Goal: Task Accomplishment & Management: Manage account settings

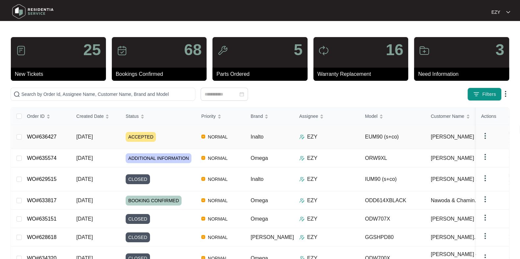
click at [163, 132] on div "ACCEPTED" at bounding box center [161, 137] width 70 height 10
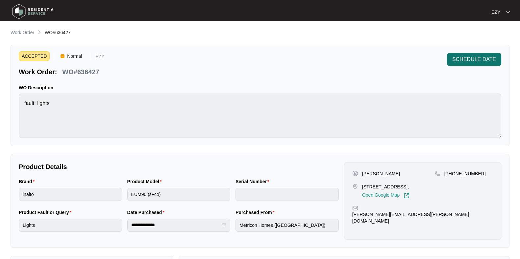
click at [458, 59] on span "SCHEDULE DATE" at bounding box center [474, 60] width 44 height 8
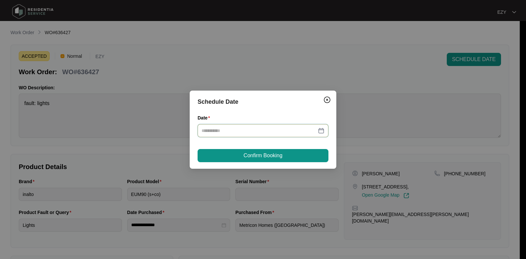
click at [255, 130] on input "Date" at bounding box center [258, 130] width 115 height 7
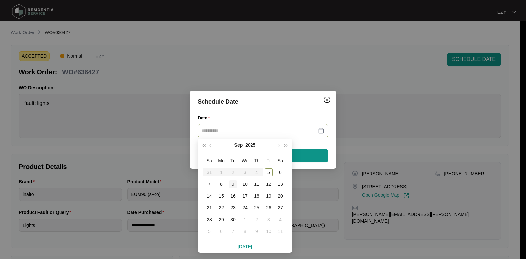
type input "**********"
click at [230, 186] on div "9" at bounding box center [233, 184] width 8 height 8
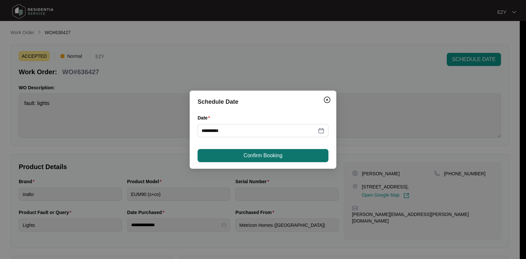
click at [261, 152] on span "Confirm Booking" at bounding box center [262, 156] width 39 height 8
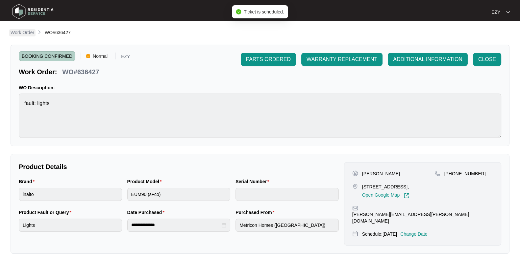
click at [27, 31] on p "Work Order" at bounding box center [23, 32] width 24 height 7
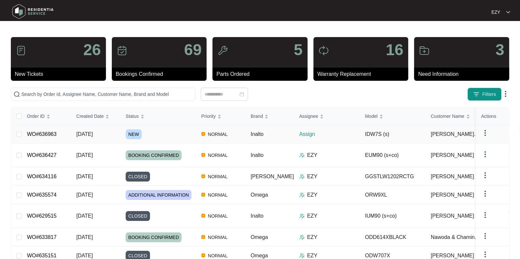
click at [114, 134] on td "[DATE]" at bounding box center [95, 134] width 49 height 18
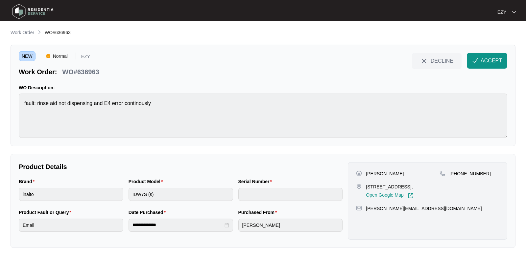
click at [492, 72] on div "DECLINE ACCEPT" at bounding box center [459, 65] width 95 height 24
click at [481, 57] on span "ACCEPT" at bounding box center [490, 61] width 21 height 8
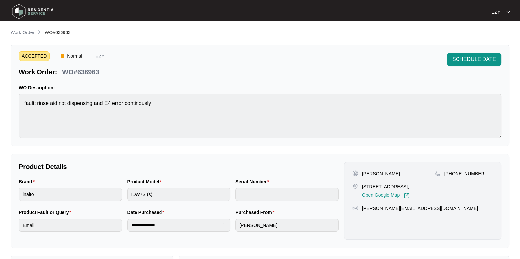
click at [82, 68] on p "WO#636963" at bounding box center [80, 71] width 37 height 9
copy div "WO#636963 SCHEDULE DATE"
click at [371, 188] on p "[STREET_ADDRESS]," at bounding box center [385, 187] width 47 height 7
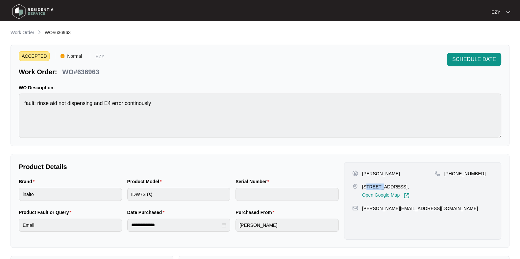
click at [371, 188] on p "[STREET_ADDRESS]," at bounding box center [385, 187] width 47 height 7
copy p "[STREET_ADDRESS],"
click at [372, 171] on p "[PERSON_NAME]" at bounding box center [381, 174] width 38 height 7
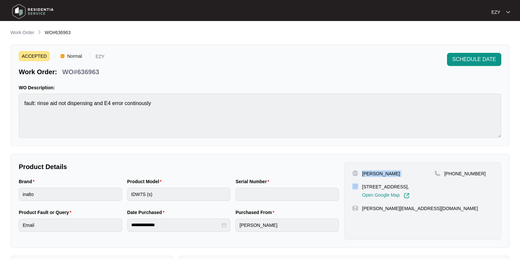
click at [372, 171] on p "[PERSON_NAME]" at bounding box center [381, 174] width 38 height 7
copy p "[PERSON_NAME]"
drag, startPoint x: 479, startPoint y: 173, endPoint x: 450, endPoint y: 175, distance: 29.0
click at [450, 175] on div "[PHONE_NUMBER]" at bounding box center [463, 174] width 58 height 7
click at [450, 175] on p "[PHONE_NUMBER]" at bounding box center [464, 174] width 41 height 7
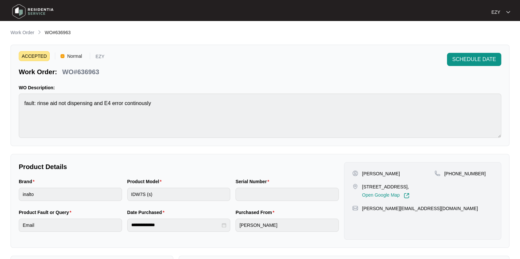
click at [476, 175] on div "[PHONE_NUMBER]" at bounding box center [463, 174] width 58 height 7
drag, startPoint x: 477, startPoint y: 174, endPoint x: 452, endPoint y: 179, distance: 25.5
click at [452, 179] on div "[PHONE_NUMBER]" at bounding box center [463, 185] width 58 height 28
copy p "419339370"
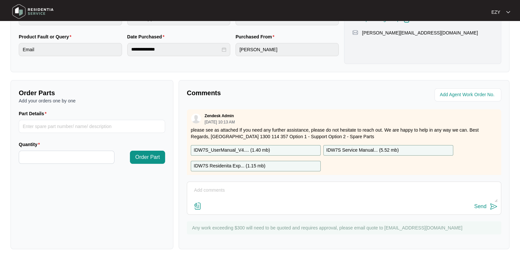
scroll to position [12, 0]
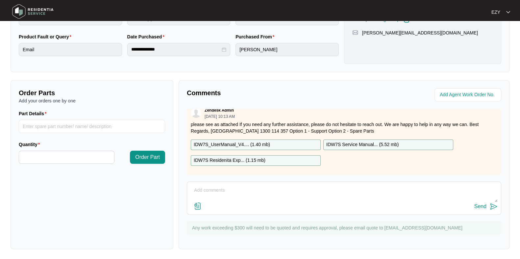
click at [227, 141] on p "IDW7S_UserManual_V4.... ( 1.40 mb )" at bounding box center [232, 144] width 76 height 7
click at [232, 157] on p "IDW7S Residenita Exp... ( 1.15 mb )" at bounding box center [230, 160] width 72 height 7
click at [336, 141] on p "IDW7S Service Manual... ( 5.52 mb )" at bounding box center [362, 144] width 72 height 7
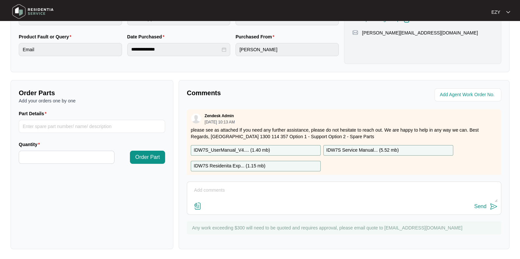
scroll to position [0, 0]
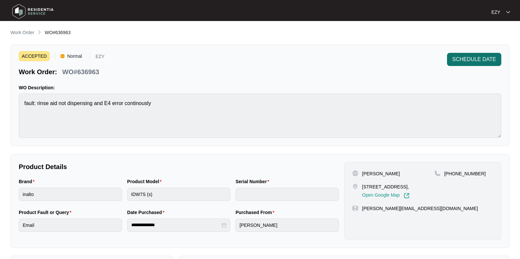
click at [462, 65] on button "SCHEDULE DATE" at bounding box center [474, 59] width 54 height 13
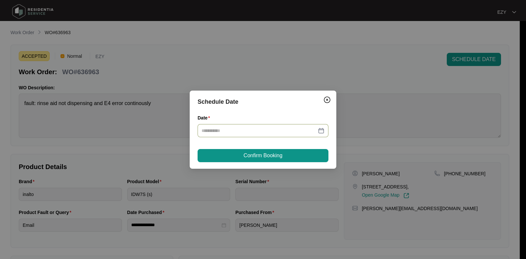
click at [223, 130] on input "Date" at bounding box center [258, 130] width 115 height 7
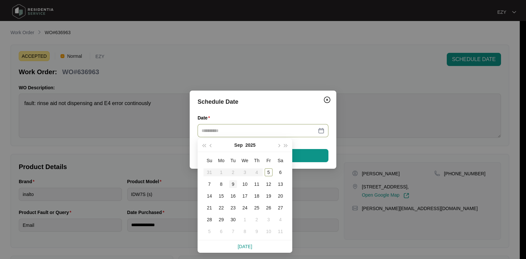
type input "**********"
click at [232, 183] on div "9" at bounding box center [233, 184] width 8 height 8
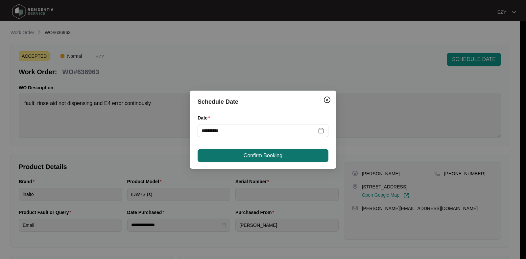
click at [238, 154] on button "Confirm Booking" at bounding box center [262, 155] width 131 height 13
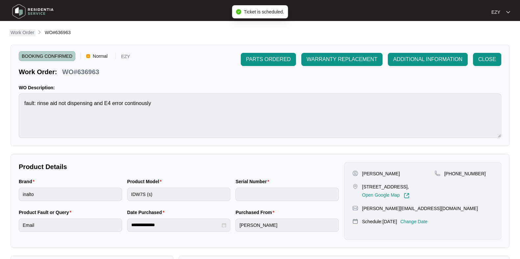
click at [28, 32] on p "Work Order" at bounding box center [23, 32] width 24 height 7
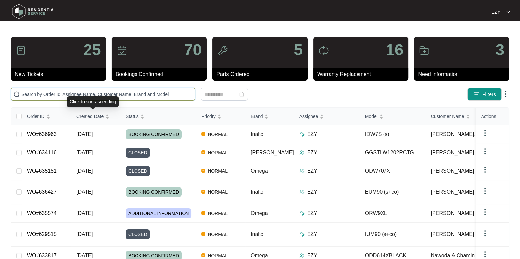
click at [84, 94] on input "text" at bounding box center [106, 94] width 171 height 7
paste input "635118"
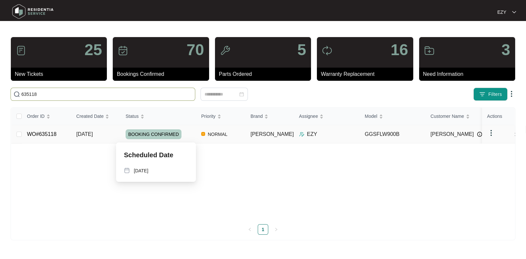
type input "635118"
click at [191, 135] on div "BOOKING CONFIRMED" at bounding box center [161, 134] width 70 height 10
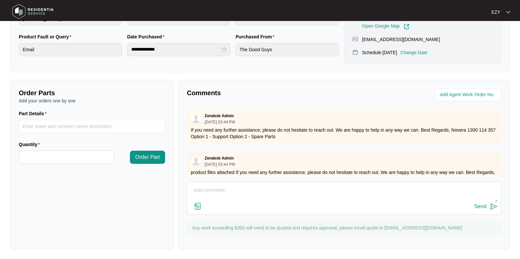
scroll to position [38, 0]
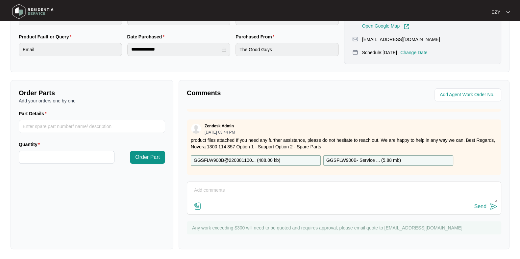
click at [266, 193] on textarea at bounding box center [343, 193] width 307 height 17
type textarea "H"
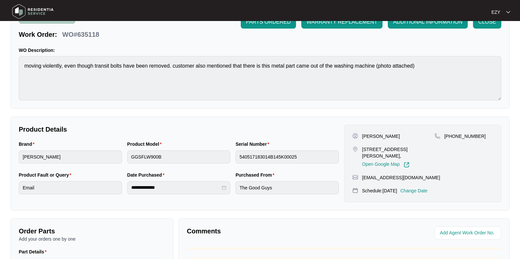
scroll to position [34, 0]
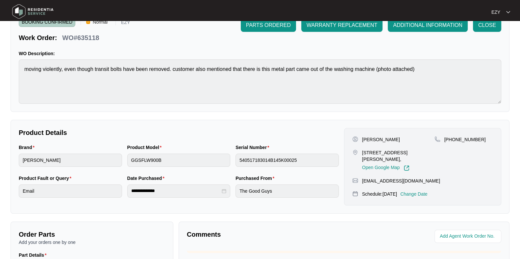
click at [376, 178] on p "[EMAIL_ADDRESS][DOMAIN_NAME]" at bounding box center [401, 181] width 78 height 7
copy p "[EMAIL_ADDRESS][DOMAIN_NAME]"
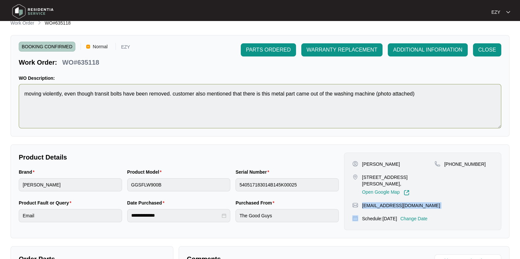
scroll to position [7, 0]
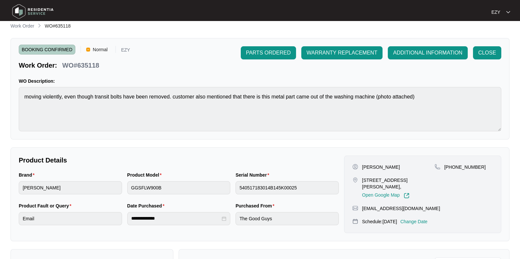
click at [416, 219] on p "Change Date" at bounding box center [413, 222] width 27 height 7
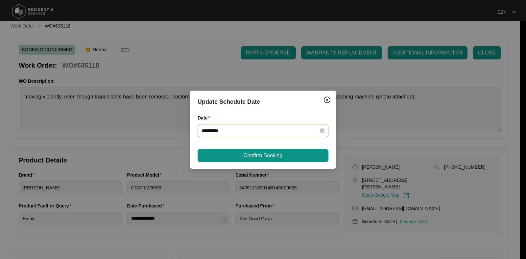
click at [228, 131] on input "**********" at bounding box center [258, 130] width 115 height 7
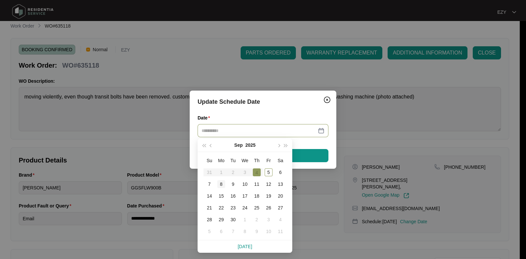
click at [221, 182] on div "8" at bounding box center [221, 184] width 8 height 8
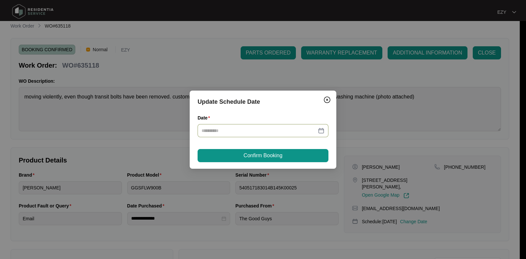
type input "**********"
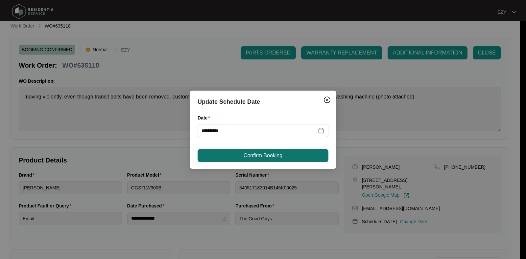
click at [254, 157] on span "Confirm Booking" at bounding box center [262, 156] width 39 height 8
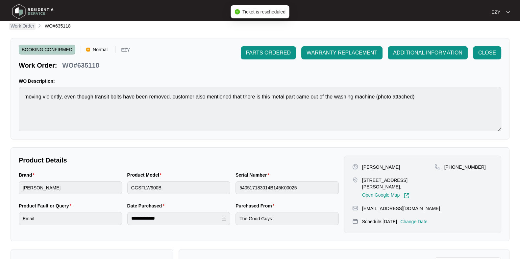
click at [23, 25] on p "Work Order" at bounding box center [23, 26] width 24 height 7
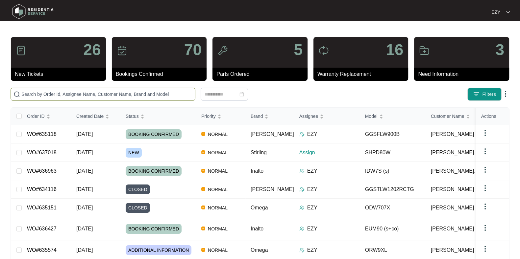
click at [96, 90] on span at bounding box center [103, 94] width 185 height 13
paste input "635574"
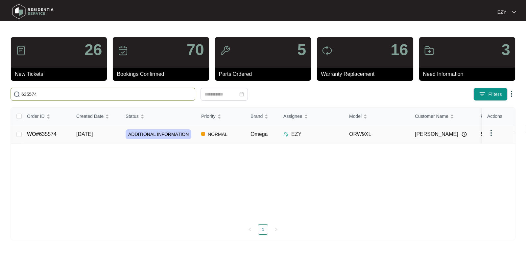
type input "635574"
click at [116, 133] on td "[DATE]" at bounding box center [95, 134] width 49 height 18
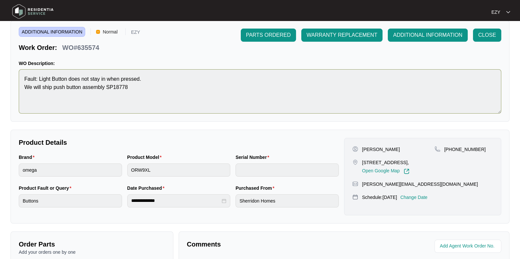
scroll to position [25, 0]
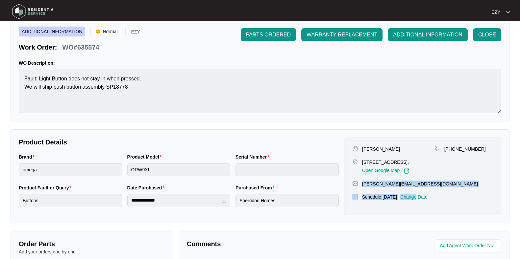
drag, startPoint x: 425, startPoint y: 200, endPoint x: 361, endPoint y: 198, distance: 63.8
click at [361, 198] on div "[PERSON_NAME] [STREET_ADDRESS], Open Google Map [PHONE_NUMBER] [PERSON_NAME][EM…" at bounding box center [422, 177] width 157 height 78
click at [365, 187] on p "[PERSON_NAME][EMAIL_ADDRESS][DOMAIN_NAME]" at bounding box center [420, 184] width 116 height 7
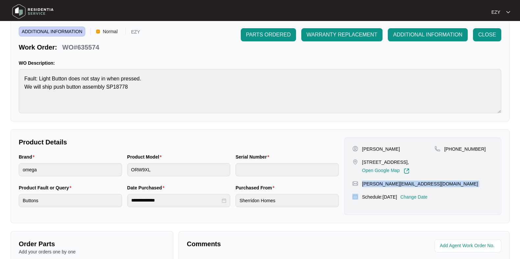
scroll to position [0, 0]
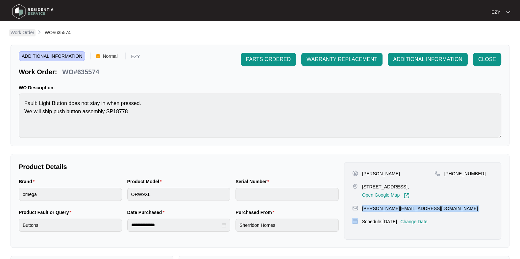
click at [26, 32] on p "Work Order" at bounding box center [23, 32] width 24 height 7
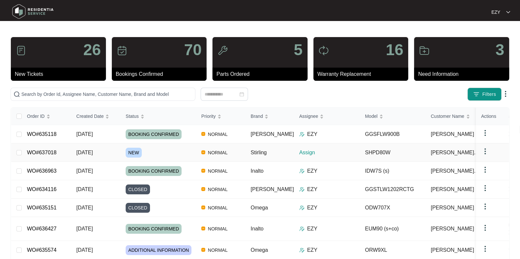
click at [158, 150] on div "NEW" at bounding box center [161, 153] width 70 height 10
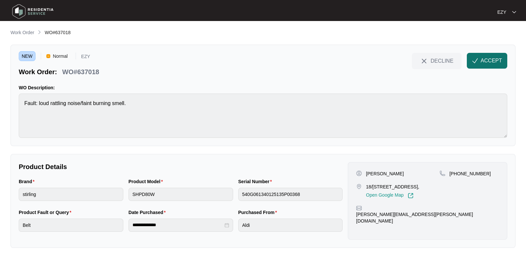
click at [486, 61] on span "ACCEPT" at bounding box center [490, 61] width 21 height 8
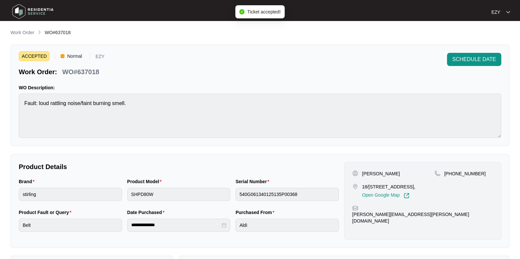
click at [76, 70] on p "WO#637018" at bounding box center [80, 71] width 37 height 9
copy div "WO#637018 SCHEDULE DATE"
click at [89, 187] on div "Brand" at bounding box center [70, 183] width 103 height 10
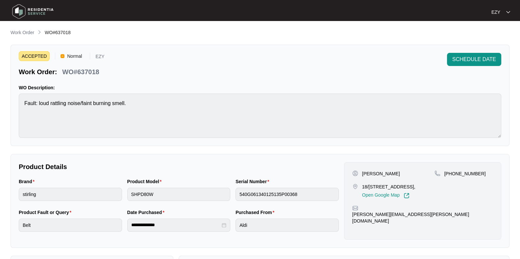
click at [89, 187] on div "Brand" at bounding box center [70, 183] width 103 height 10
click at [371, 171] on p "[PERSON_NAME]" at bounding box center [381, 174] width 38 height 7
copy p "[PERSON_NAME]"
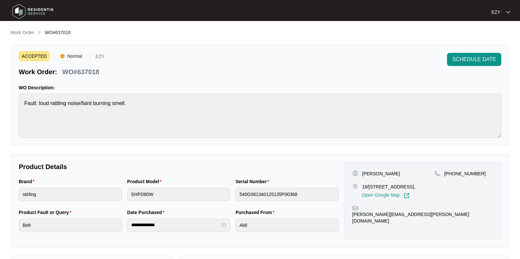
click at [383, 186] on p "18/[STREET_ADDRESS]," at bounding box center [388, 187] width 53 height 7
copy p "18/[STREET_ADDRESS],"
drag, startPoint x: 496, startPoint y: 176, endPoint x: 451, endPoint y: 173, distance: 44.5
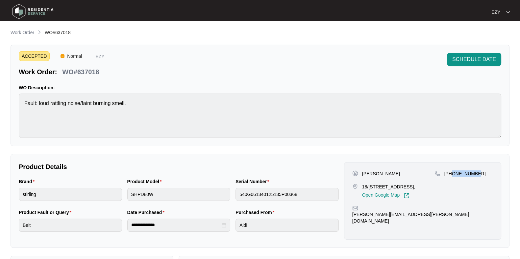
click at [451, 173] on div "[PERSON_NAME] [STREET_ADDRESS], Open Google Map [PHONE_NUMBER] [PERSON_NAME][EM…" at bounding box center [422, 201] width 157 height 78
copy p "422494971"
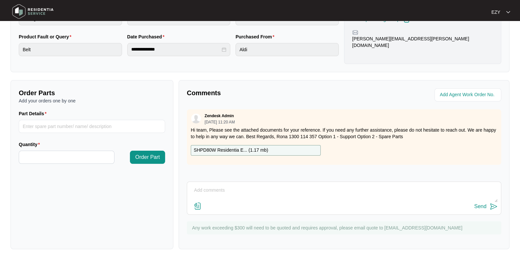
click at [226, 147] on p "SHPD80W Residentia E... ( 1.17 mb )" at bounding box center [231, 150] width 74 height 7
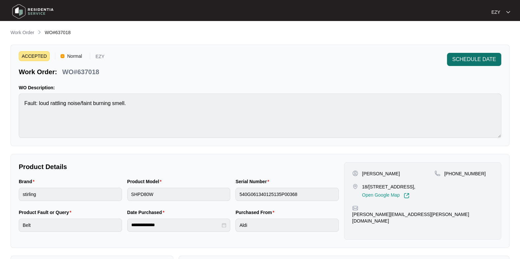
click at [487, 58] on span "SCHEDULE DATE" at bounding box center [474, 60] width 44 height 8
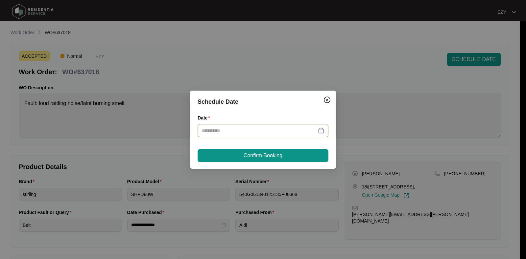
click at [272, 129] on input "Date" at bounding box center [258, 130] width 115 height 7
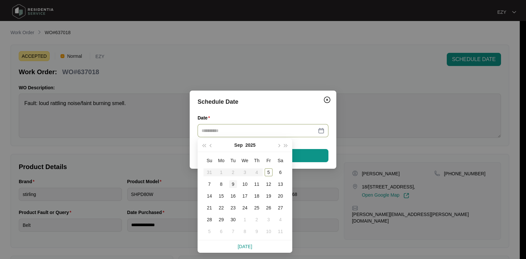
type input "**********"
click at [230, 186] on div "9" at bounding box center [233, 184] width 8 height 8
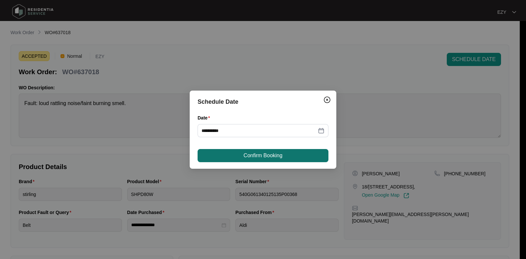
click at [233, 158] on button "Confirm Booking" at bounding box center [262, 155] width 131 height 13
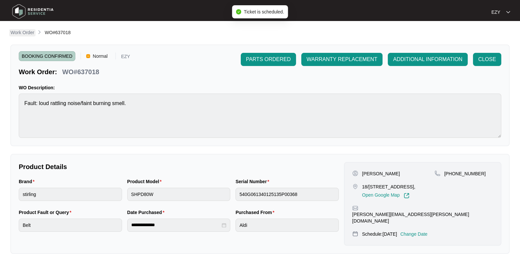
click at [21, 32] on p "Work Order" at bounding box center [23, 32] width 24 height 7
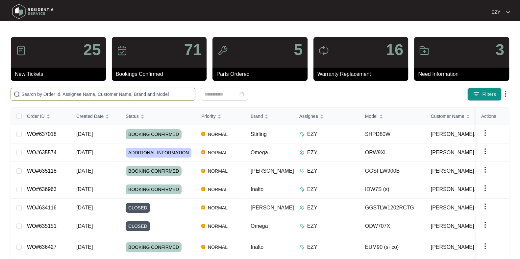
click at [129, 98] on span at bounding box center [103, 94] width 185 height 13
paste input "635118"
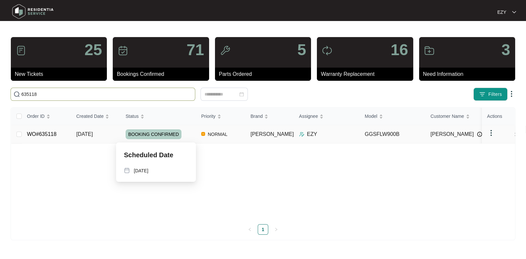
type input "635118"
click at [193, 134] on div "BOOKING CONFIRMED" at bounding box center [161, 134] width 70 height 10
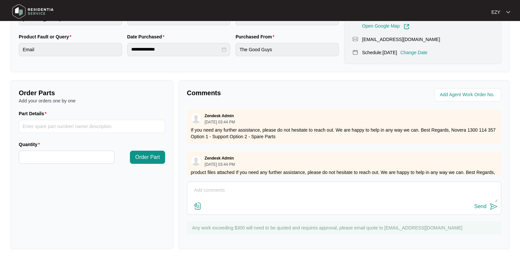
scroll to position [38, 0]
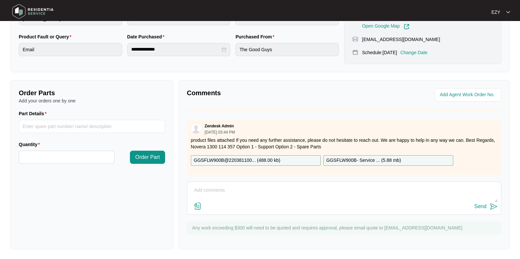
click at [249, 201] on textarea at bounding box center [343, 193] width 307 height 17
type textarea "h"
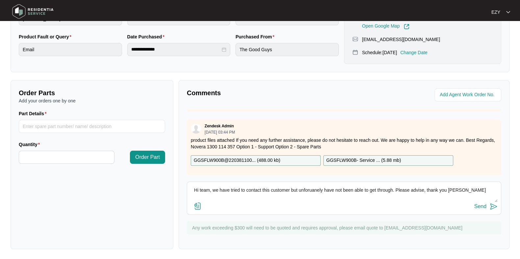
click at [307, 190] on textarea "Hi team, we have tried to contact this customer but unforuanely have not been a…" at bounding box center [343, 193] width 307 height 17
click at [470, 190] on textarea "Hi team, we have tried to contact this customer but unfortunately have not been…" at bounding box center [343, 193] width 307 height 17
type textarea "Hi team, we have tried to contact this customer but unfortunately have not been…"
click at [475, 206] on div "Send" at bounding box center [480, 207] width 12 height 6
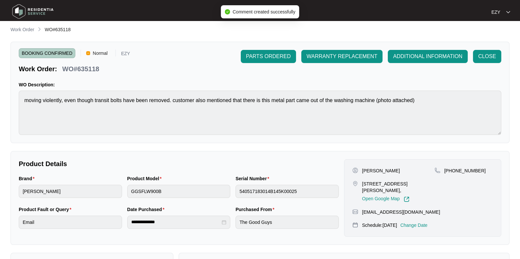
scroll to position [0, 0]
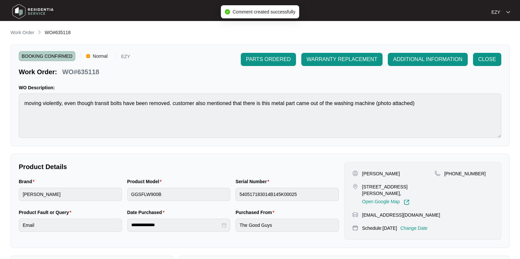
click at [411, 51] on div "BOOKING CONFIRMED Normal EZY Work Order: WO#635118 PARTS ORDERED WARRANTY REPLA…" at bounding box center [260, 96] width 498 height 102
click at [413, 55] on button "ADDITIONAL INFORMATION" at bounding box center [427, 59] width 80 height 13
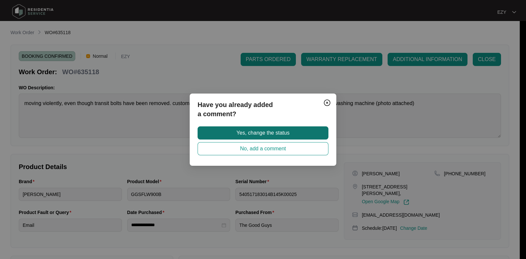
click at [275, 134] on span "Yes, change the status" at bounding box center [262, 133] width 53 height 8
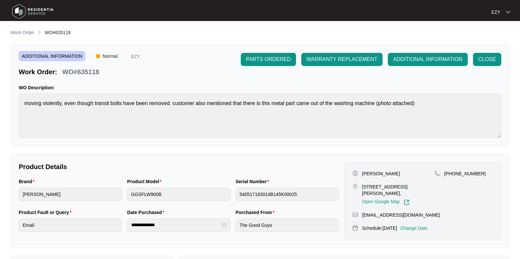
click at [25, 28] on main "**********" at bounding box center [260, 218] width 520 height 436
click at [20, 33] on p "Work Order" at bounding box center [23, 32] width 24 height 7
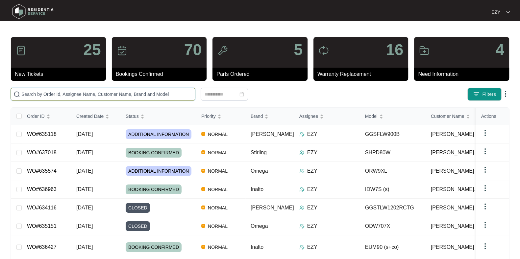
click at [102, 91] on input "text" at bounding box center [106, 94] width 171 height 7
paste input "634661"
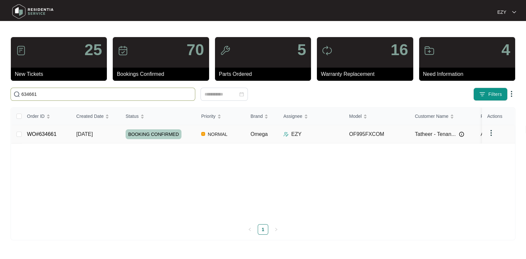
type input "634661"
click at [191, 134] on div "BOOKING CONFIRMED" at bounding box center [161, 134] width 70 height 10
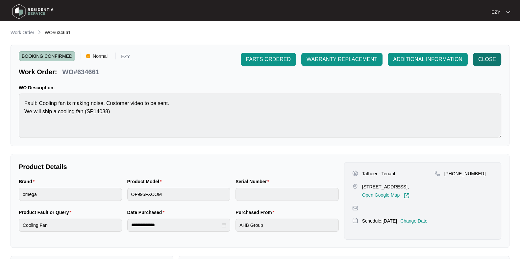
click at [479, 58] on span "CLOSE" at bounding box center [487, 60] width 18 height 8
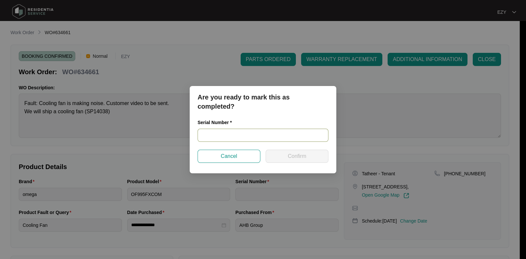
click at [232, 141] on input "text" at bounding box center [262, 135] width 131 height 13
paste input "900045732412000104"
type input "900045732412000104"
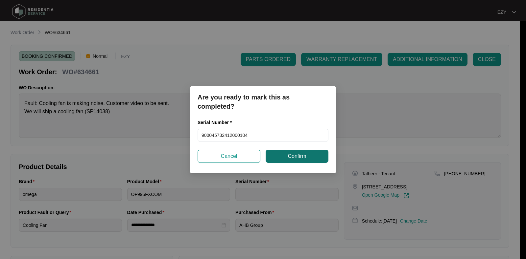
click at [291, 155] on span "Confirm" at bounding box center [297, 156] width 18 height 8
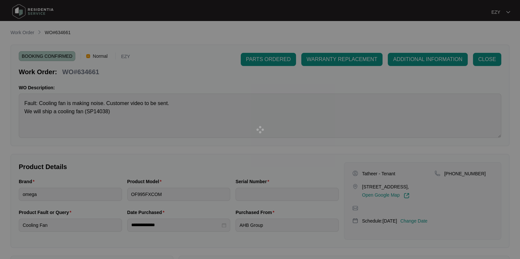
type input "900045732412000104"
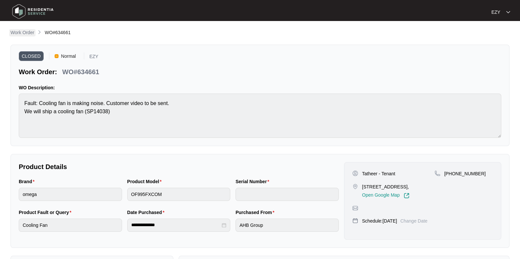
click at [28, 31] on p "Work Order" at bounding box center [23, 32] width 24 height 7
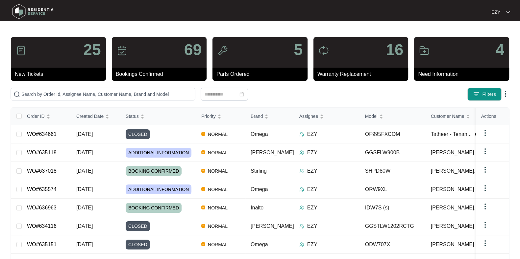
click at [93, 87] on div "25 New Tickets 69 Bookings Confirmed 5 Parts Ordered 16 Warranty Replacement 4 …" at bounding box center [260, 189] width 498 height 305
click at [96, 89] on span at bounding box center [103, 94] width 185 height 13
click at [96, 90] on span at bounding box center [103, 94] width 185 height 13
paste input "617718"
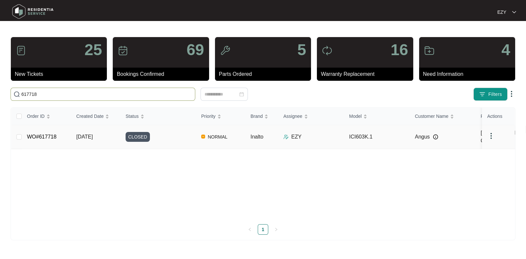
type input "617718"
click at [164, 140] on div "CLOSED" at bounding box center [161, 137] width 70 height 10
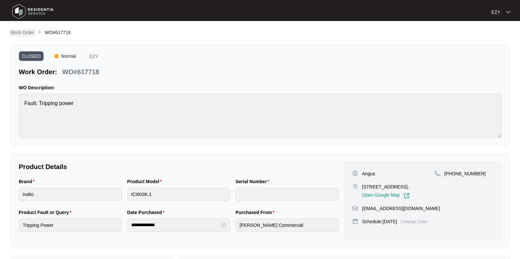
click at [28, 34] on p "Work Order" at bounding box center [23, 32] width 24 height 7
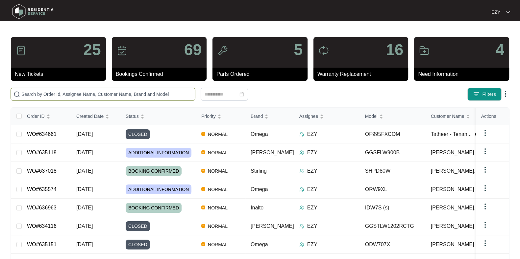
click at [93, 92] on input "text" at bounding box center [106, 94] width 171 height 7
paste input "622572"
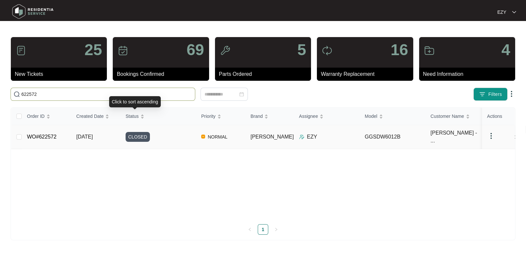
type input "622572"
click at [171, 140] on td "CLOSED" at bounding box center [158, 137] width 76 height 24
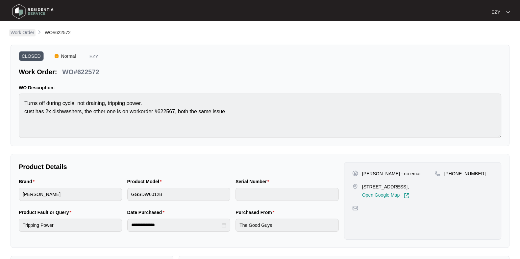
click at [29, 33] on p "Work Order" at bounding box center [23, 32] width 24 height 7
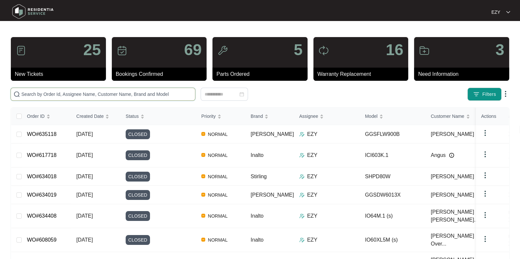
click at [106, 93] on input "text" at bounding box center [106, 94] width 171 height 7
paste input "617718"
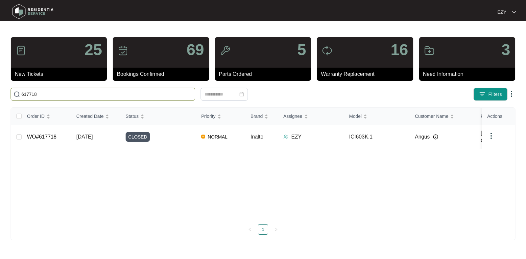
click at [147, 92] on input "617718" at bounding box center [106, 94] width 171 height 7
paste input "35009"
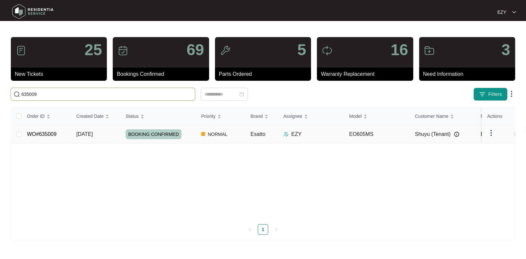
type input "635009"
click at [192, 138] on div "BOOKING CONFIRMED" at bounding box center [161, 134] width 70 height 10
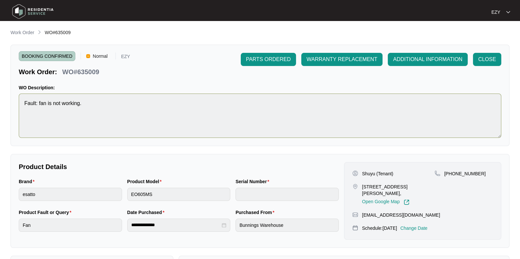
scroll to position [176, 0]
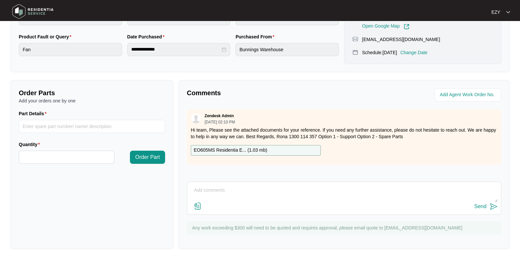
click at [220, 191] on textarea at bounding box center [343, 193] width 307 height 17
click at [228, 188] on textarea "Hi team, our technican attended this job [DATE]" at bounding box center [343, 193] width 307 height 17
click at [309, 191] on textarea "Hi team, our technician attended this job [DATE]" at bounding box center [343, 194] width 307 height 17
paste textarea "Element is distorted causing fan to fail. Order new ring element and fan motor."
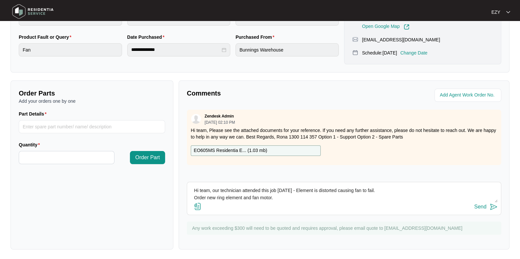
click at [292, 189] on textarea "Hi team, our technician attended this job [DATE] - Element is distorted causing…" at bounding box center [343, 194] width 307 height 17
click at [193, 196] on textarea "Hi team, our technician attended this job [DATE] - checked and confirmed elemen…" at bounding box center [343, 194] width 307 height 17
click at [479, 188] on textarea "Hi team, our technician attended this job [DATE] - checked and confirmed elemen…" at bounding box center [343, 194] width 307 height 17
click at [422, 191] on textarea "Hi team, our technician attended this job [DATE] - checked and confirmed elemen…" at bounding box center [343, 194] width 307 height 17
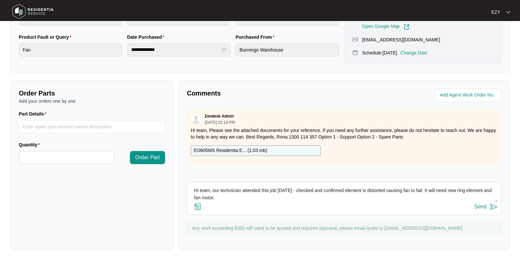
click at [242, 196] on textarea "Hi team, our technician attended this job [DATE] - checked and confirmed elemen…" at bounding box center [343, 194] width 307 height 17
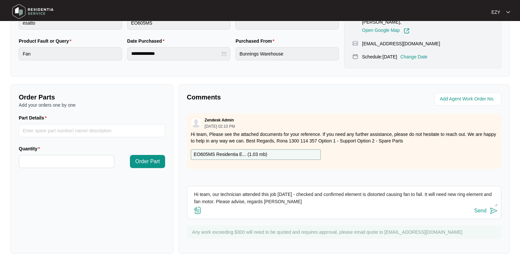
scroll to position [171, 0]
type textarea "Hi team, our technician attended this job [DATE] - checked and confirmed elemen…"
click at [475, 212] on div "Send" at bounding box center [480, 211] width 12 height 6
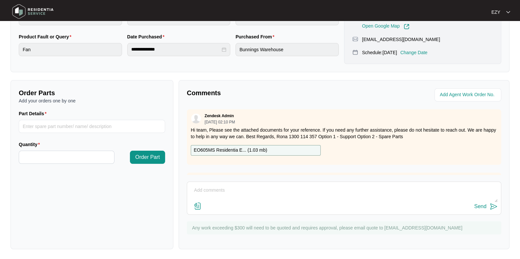
scroll to position [0, 0]
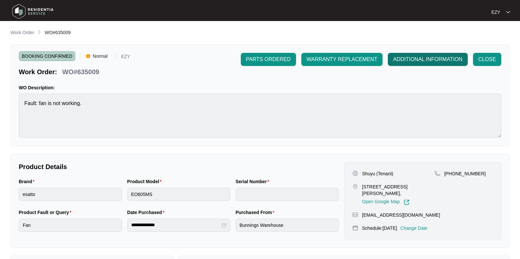
click at [421, 59] on span "ADDITIONAL INFORMATION" at bounding box center [427, 60] width 69 height 8
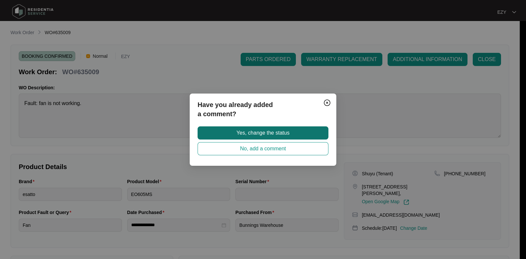
click at [259, 132] on span "Yes, change the status" at bounding box center [262, 133] width 53 height 8
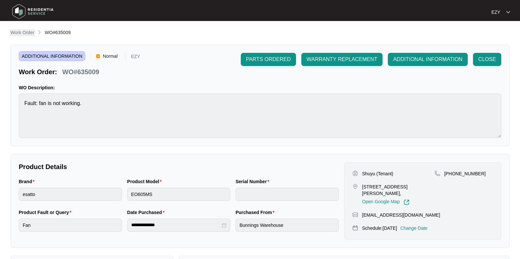
click at [22, 33] on p "Work Order" at bounding box center [23, 32] width 24 height 7
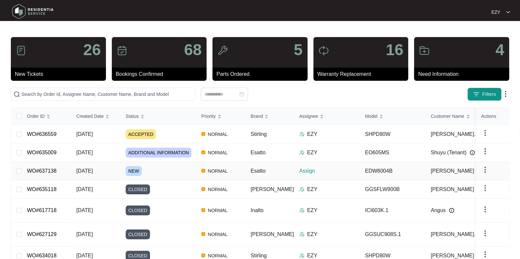
click at [153, 169] on div "NEW" at bounding box center [161, 171] width 70 height 10
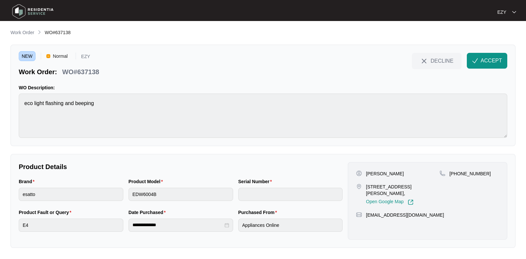
click at [84, 74] on p "WO#637138" at bounding box center [80, 71] width 37 height 9
copy div "WO#637138 DECLINE ACCEPT"
click at [370, 173] on p "[PERSON_NAME]" at bounding box center [385, 174] width 38 height 7
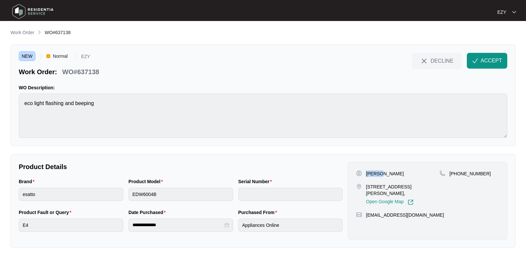
click at [370, 173] on p "[PERSON_NAME]" at bounding box center [385, 174] width 38 height 7
click at [373, 188] on p "[STREET_ADDRESS][PERSON_NAME]," at bounding box center [403, 190] width 74 height 13
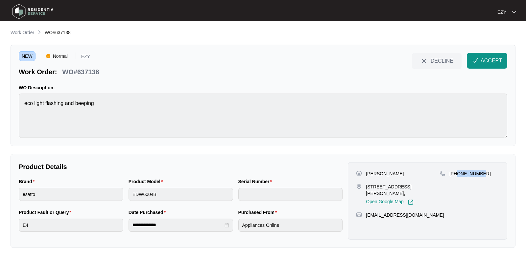
drag, startPoint x: 508, startPoint y: 178, endPoint x: 458, endPoint y: 175, distance: 49.7
click at [458, 175] on div "[PERSON_NAME] [STREET_ADDRESS][PERSON_NAME], Open Google Map [PHONE_NUMBER] [EM…" at bounding box center [427, 201] width 165 height 78
click at [0, 248] on main "**********" at bounding box center [263, 129] width 526 height 259
click at [23, 32] on p "Work Order" at bounding box center [23, 32] width 24 height 7
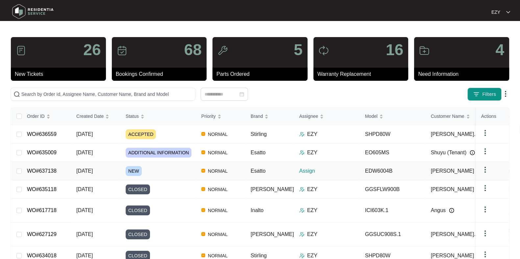
click at [168, 170] on div "NEW" at bounding box center [161, 171] width 70 height 10
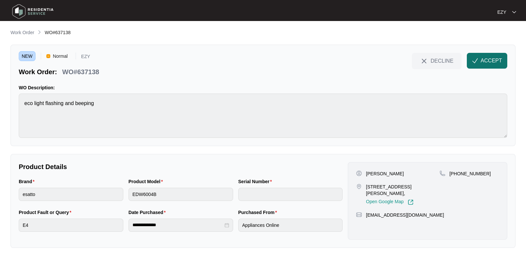
click at [494, 60] on span "ACCEPT" at bounding box center [490, 61] width 21 height 8
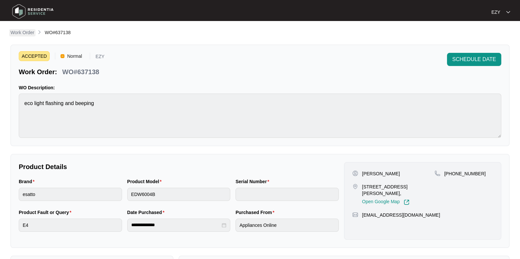
click at [24, 34] on p "Work Order" at bounding box center [23, 32] width 24 height 7
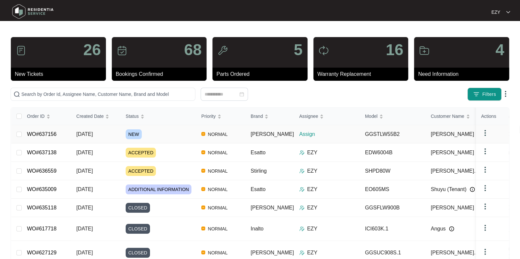
click at [154, 130] on div "NEW" at bounding box center [161, 134] width 70 height 10
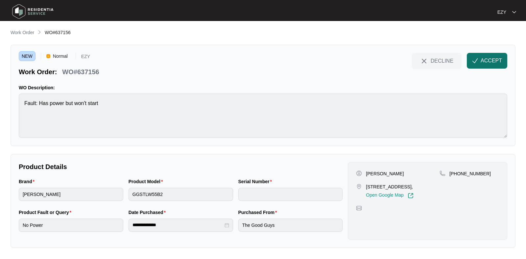
click at [487, 61] on span "ACCEPT" at bounding box center [490, 61] width 21 height 8
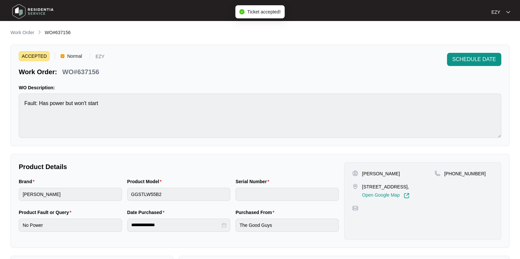
click at [82, 68] on p "WO#637156" at bounding box center [80, 71] width 37 height 9
click at [363, 176] on p "[PERSON_NAME]" at bounding box center [381, 174] width 38 height 7
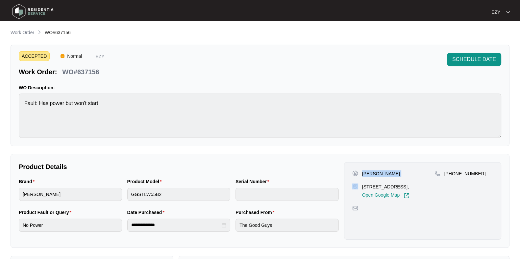
click at [363, 176] on p "[PERSON_NAME]" at bounding box center [381, 174] width 38 height 7
click at [374, 188] on p "[STREET_ADDRESS]," at bounding box center [385, 187] width 47 height 7
drag, startPoint x: 489, startPoint y: 176, endPoint x: 452, endPoint y: 171, distance: 37.8
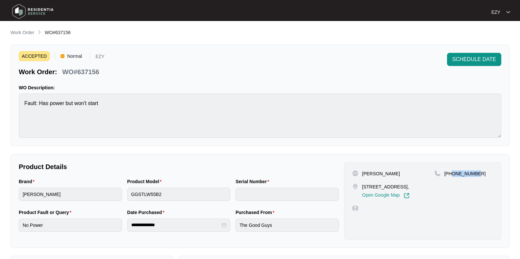
click at [452, 171] on div "[PHONE_NUMBER]" at bounding box center [463, 174] width 58 height 7
click at [27, 30] on p "Work Order" at bounding box center [23, 32] width 24 height 7
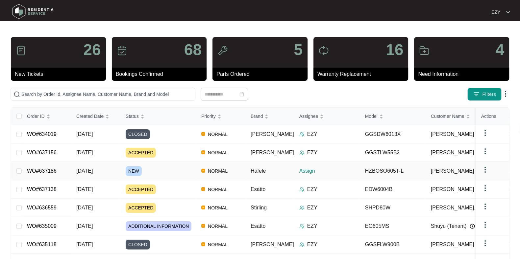
click at [164, 169] on div "NEW" at bounding box center [161, 171] width 70 height 10
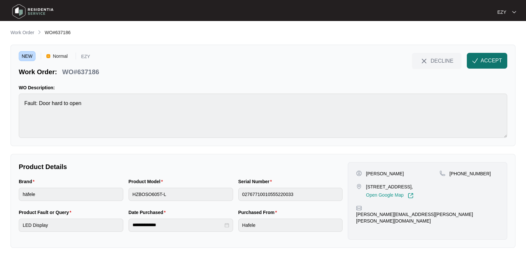
click at [483, 65] on button "ACCEPT" at bounding box center [487, 61] width 40 height 16
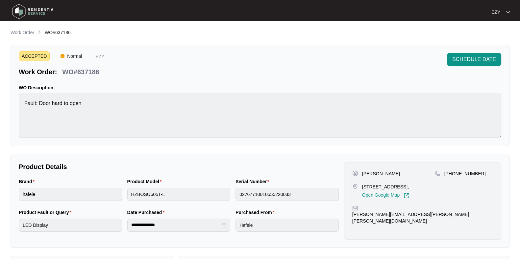
click at [84, 74] on p "WO#637186" at bounding box center [80, 71] width 37 height 9
click at [367, 172] on p "[PERSON_NAME]" at bounding box center [381, 174] width 38 height 7
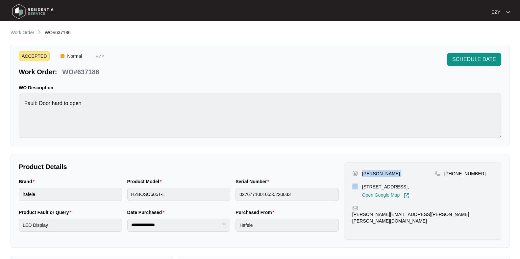
click at [367, 172] on p "[PERSON_NAME]" at bounding box center [381, 174] width 38 height 7
click at [375, 184] on p "[STREET_ADDRESS]," at bounding box center [385, 187] width 47 height 7
drag, startPoint x: 496, startPoint y: 172, endPoint x: 451, endPoint y: 176, distance: 44.9
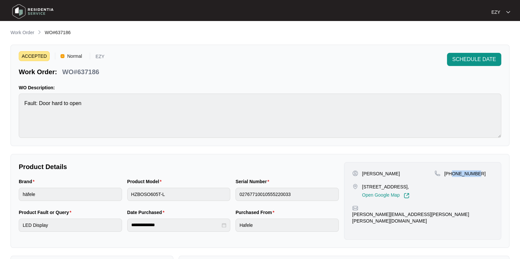
click at [451, 176] on div "[PERSON_NAME] Unit [STREET_ADDRESS], Open Google Map [PHONE_NUMBER] [PERSON_NAM…" at bounding box center [422, 201] width 157 height 78
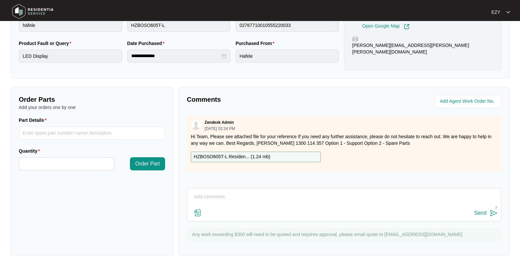
scroll to position [173, 0]
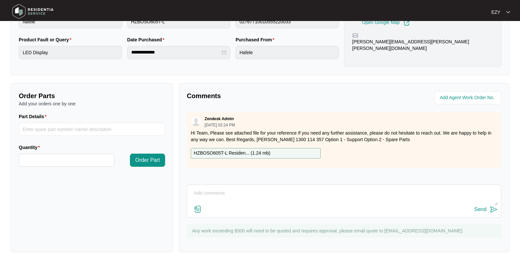
click at [295, 151] on div "HZBOSO605T-L Residen... ( 1.24 mb )" at bounding box center [256, 153] width 130 height 11
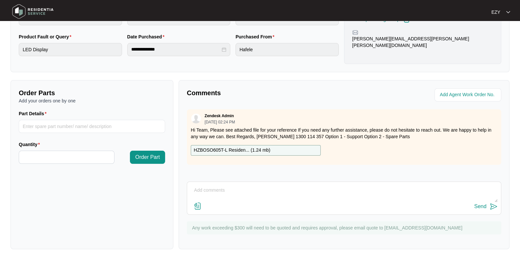
scroll to position [0, 0]
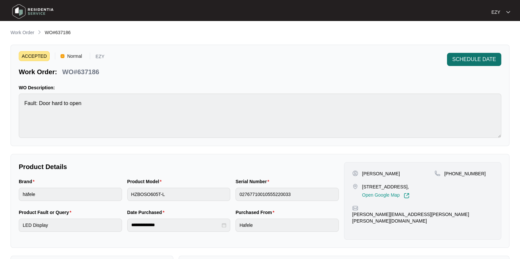
click at [472, 60] on span "SCHEDULE DATE" at bounding box center [474, 60] width 44 height 8
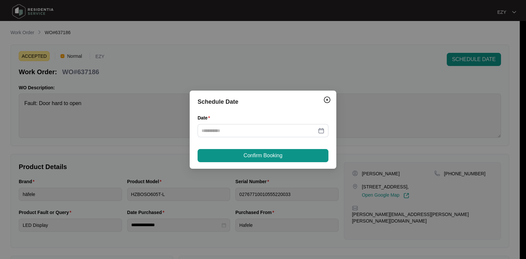
click at [263, 137] on div "Date" at bounding box center [262, 129] width 131 height 31
click at [251, 134] on input "Date" at bounding box center [258, 130] width 115 height 7
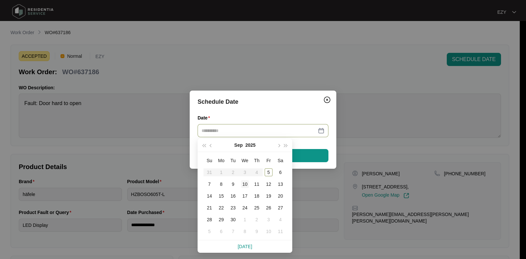
type input "**********"
click at [258, 183] on div "11" at bounding box center [257, 184] width 8 height 8
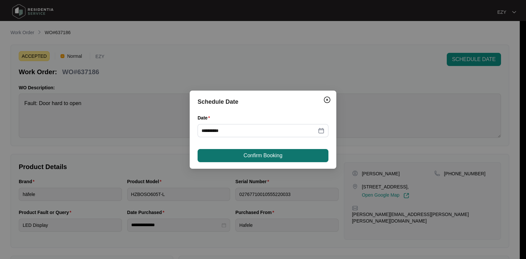
click at [241, 152] on button "Confirm Booking" at bounding box center [262, 155] width 131 height 13
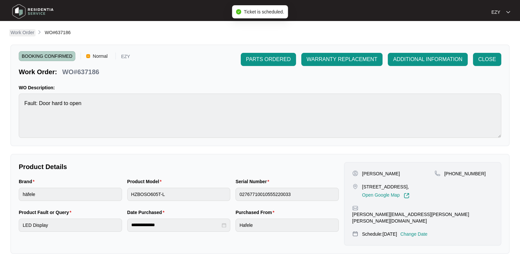
click at [26, 31] on p "Work Order" at bounding box center [23, 32] width 24 height 7
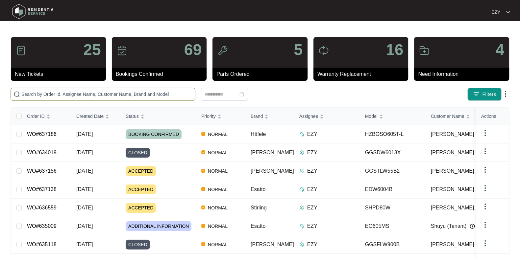
click at [83, 91] on input "text" at bounding box center [106, 94] width 171 height 7
paste input "637156"
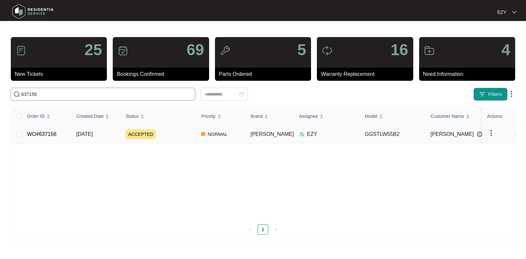
type input "637156"
click at [165, 134] on div "ACCEPTED" at bounding box center [161, 134] width 70 height 10
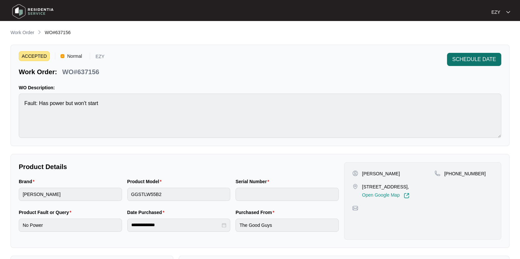
click at [460, 60] on span "SCHEDULE DATE" at bounding box center [474, 60] width 44 height 8
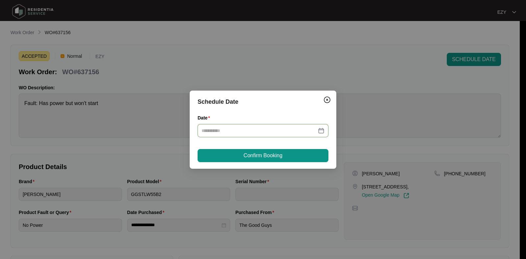
click at [271, 129] on input "Date" at bounding box center [258, 130] width 115 height 7
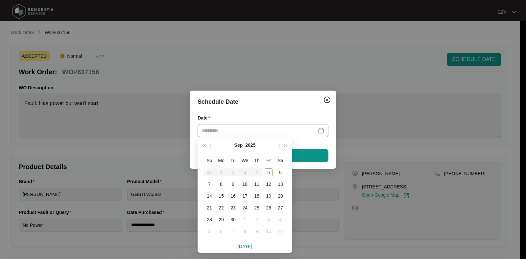
type input "**********"
click at [242, 185] on div "10" at bounding box center [245, 184] width 8 height 8
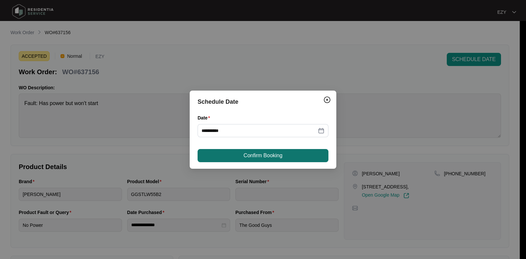
click at [278, 151] on button "Confirm Booking" at bounding box center [262, 155] width 131 height 13
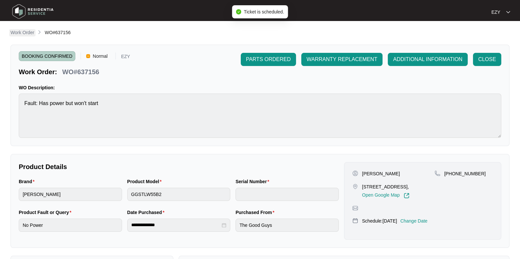
click at [24, 33] on p "Work Order" at bounding box center [23, 32] width 24 height 7
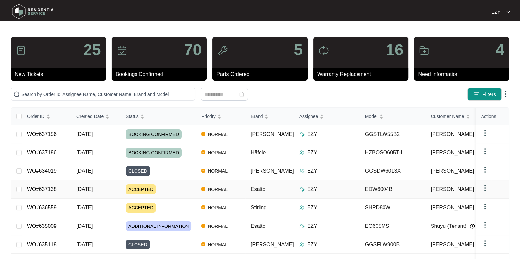
click at [169, 189] on div "ACCEPTED" at bounding box center [161, 190] width 70 height 10
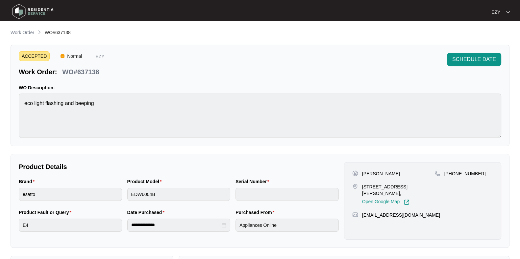
click at [93, 73] on p "WO#637138" at bounding box center [80, 71] width 37 height 9
click at [450, 58] on button "SCHEDULE DATE" at bounding box center [474, 59] width 54 height 13
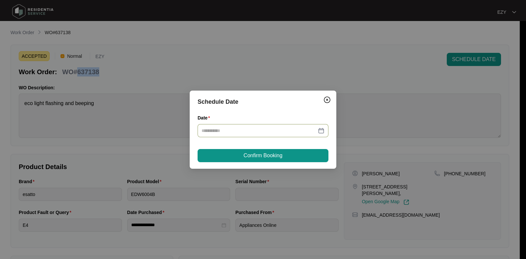
click at [263, 136] on div at bounding box center [262, 130] width 131 height 13
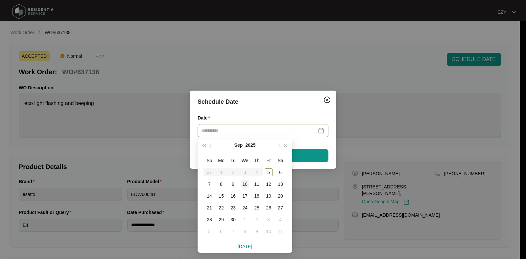
type input "**********"
click at [244, 184] on div "10" at bounding box center [245, 184] width 8 height 8
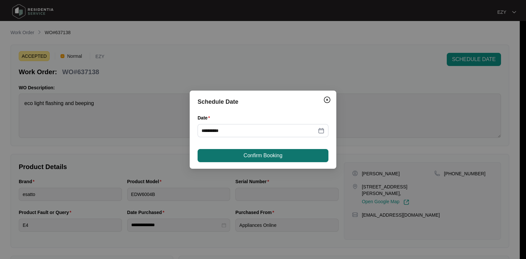
click at [254, 155] on span "Confirm Booking" at bounding box center [262, 156] width 39 height 8
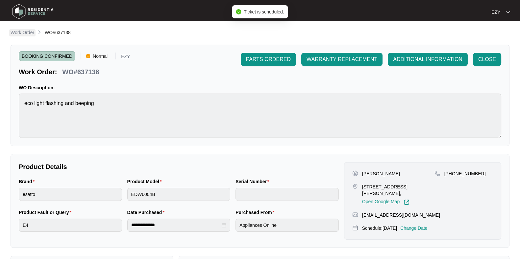
click at [27, 31] on p "Work Order" at bounding box center [23, 32] width 24 height 7
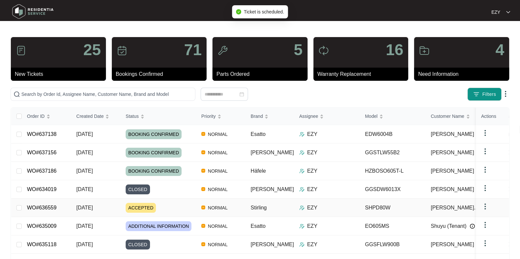
click at [165, 207] on div "ACCEPTED" at bounding box center [161, 208] width 70 height 10
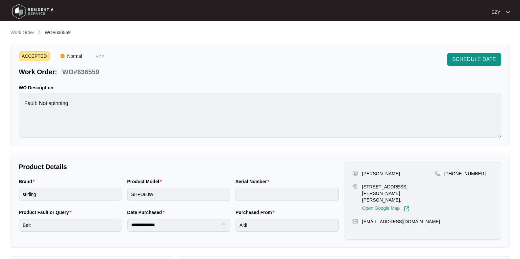
click at [89, 68] on p "WO#636559" at bounding box center [80, 71] width 37 height 9
click at [19, 30] on p "Work Order" at bounding box center [23, 32] width 24 height 7
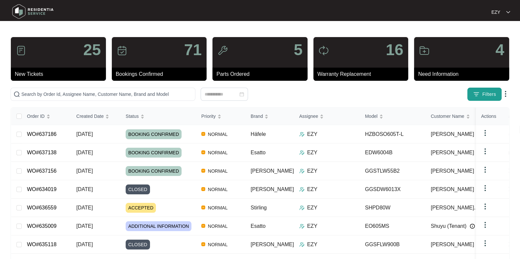
click at [467, 94] on button "Filters" at bounding box center [484, 94] width 34 height 13
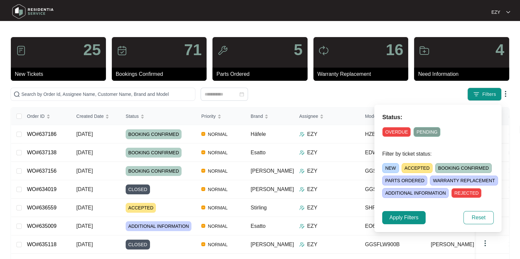
click at [384, 167] on span "NEW" at bounding box center [390, 168] width 17 height 10
click at [401, 218] on span "Apply Filters" at bounding box center [403, 218] width 29 height 8
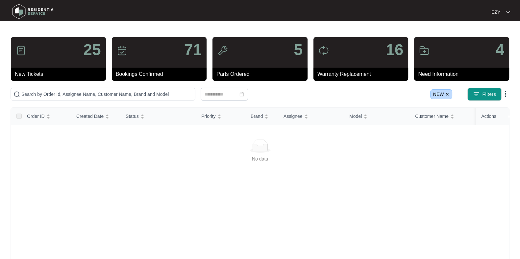
click at [450, 95] on span "NEW" at bounding box center [441, 94] width 22 height 10
click at [447, 94] on img at bounding box center [447, 94] width 4 height 4
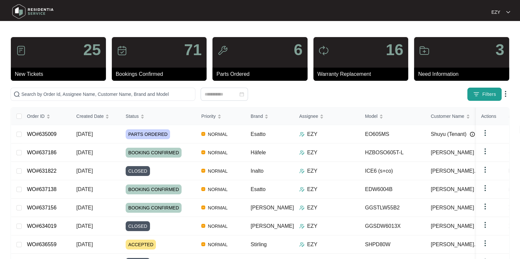
click at [487, 93] on span "Filters" at bounding box center [489, 94] width 14 height 7
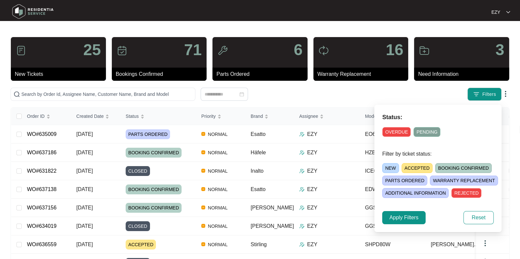
click at [389, 167] on span "NEW" at bounding box center [390, 168] width 17 height 10
click at [396, 218] on span "Apply Filters" at bounding box center [403, 218] width 29 height 8
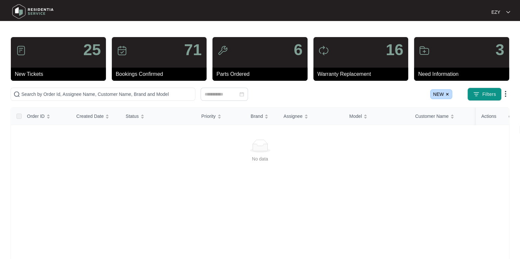
click at [449, 97] on span "NEW" at bounding box center [441, 94] width 22 height 10
click at [446, 92] on img at bounding box center [447, 94] width 4 height 4
